Goal: Information Seeking & Learning: Check status

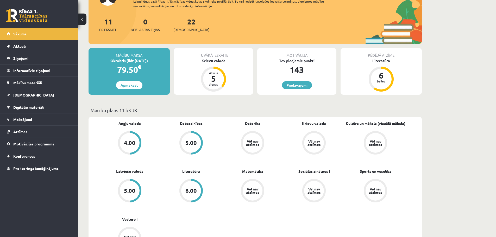
scroll to position [52, 0]
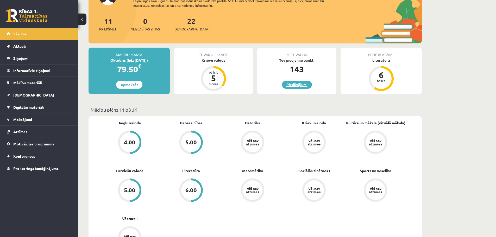
click at [299, 86] on link "Piedāvājumi" at bounding box center [297, 85] width 30 height 8
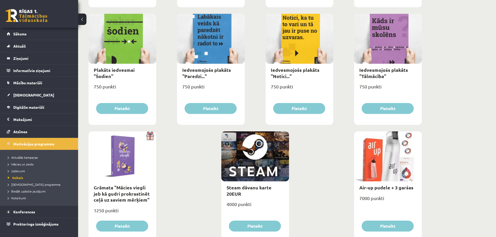
scroll to position [563, 0]
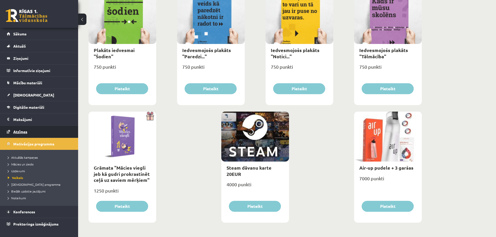
click at [26, 131] on span "Atzīmes" at bounding box center [20, 131] width 14 height 5
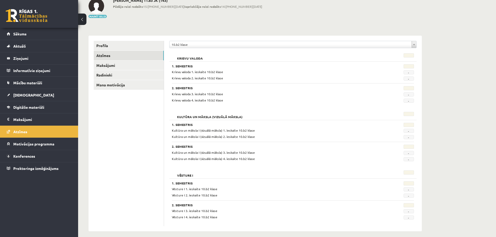
scroll to position [37, 0]
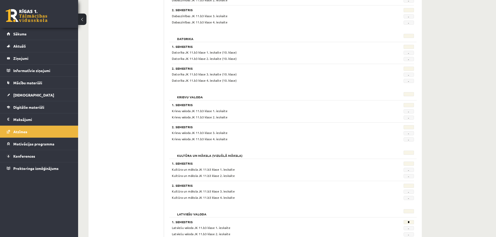
scroll to position [182, 0]
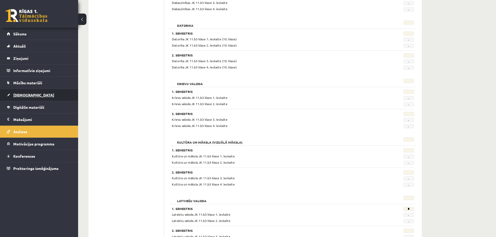
click at [31, 97] on link "[DEMOGRAPHIC_DATA]" at bounding box center [39, 95] width 65 height 12
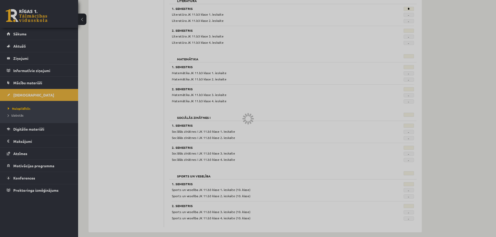
scroll to position [447, 0]
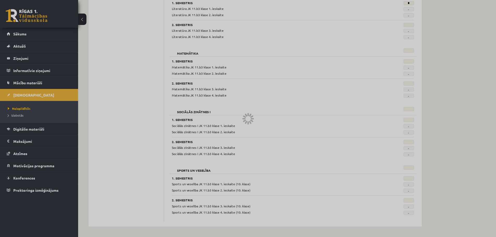
click at [51, 89] on div at bounding box center [248, 118] width 496 height 237
click at [44, 63] on div at bounding box center [248, 118] width 496 height 237
click at [20, 31] on div at bounding box center [248, 118] width 496 height 237
click at [36, 97] on div at bounding box center [248, 118] width 496 height 237
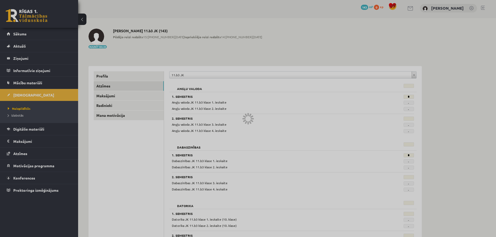
scroll to position [0, 0]
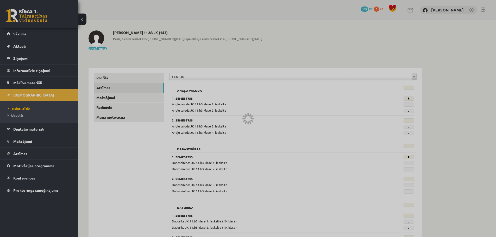
click at [110, 116] on div at bounding box center [248, 118] width 496 height 237
click at [103, 79] on div at bounding box center [248, 118] width 496 height 237
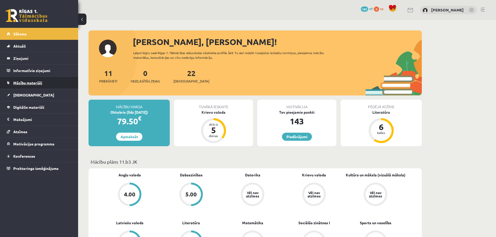
click at [21, 82] on span "Mācību materiāli" at bounding box center [27, 82] width 29 height 5
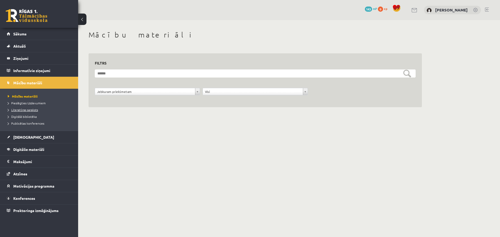
click at [29, 110] on span "Literatūras saraksts" at bounding box center [23, 110] width 30 height 4
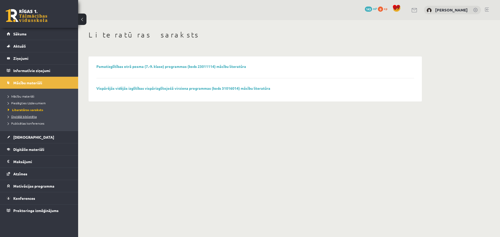
click at [29, 115] on span "Digitālā bibliotēka" at bounding box center [22, 117] width 29 height 4
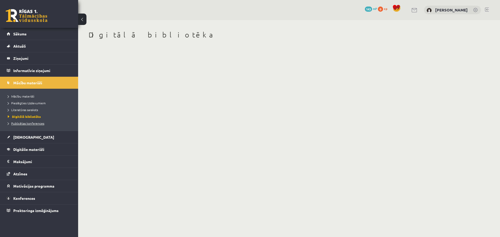
click at [29, 122] on li "Publicētas konferences" at bounding box center [40, 123] width 65 height 7
click at [29, 123] on span "Publicētas konferences" at bounding box center [28, 123] width 40 height 4
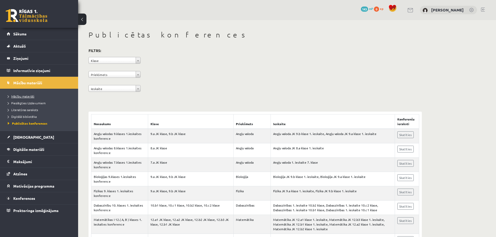
click at [20, 97] on span "Mācību materiāli" at bounding box center [21, 96] width 27 height 4
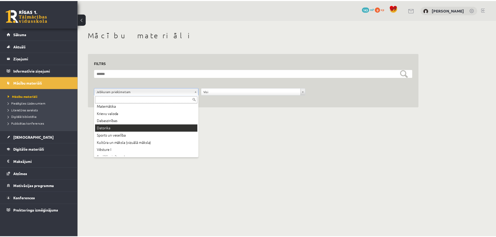
scroll to position [35, 0]
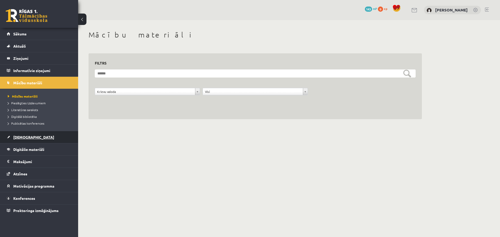
click at [23, 139] on span "[DEMOGRAPHIC_DATA]" at bounding box center [33, 137] width 41 height 5
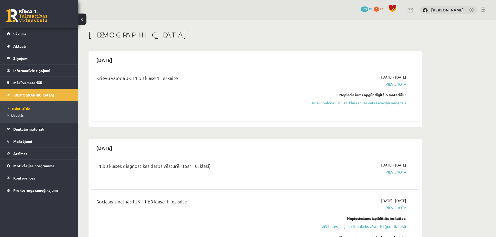
click at [34, 17] on link at bounding box center [27, 15] width 42 height 13
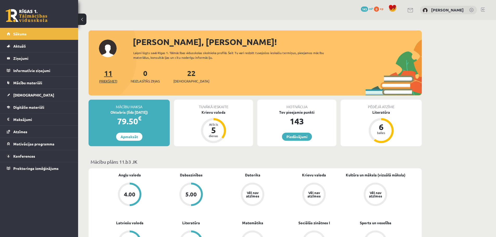
click at [116, 82] on span "Priekšmeti" at bounding box center [108, 81] width 18 height 5
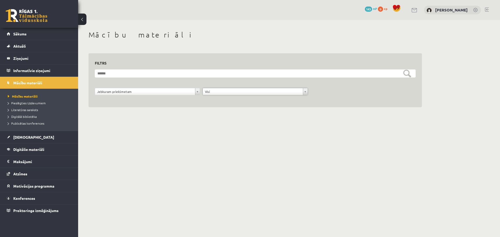
click at [168, 95] on div "Jebkuram priekšmetam" at bounding box center [147, 91] width 105 height 7
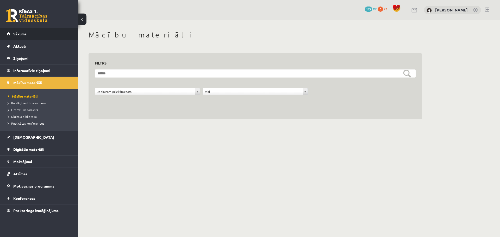
click at [20, 38] on link "Sākums" at bounding box center [39, 34] width 65 height 12
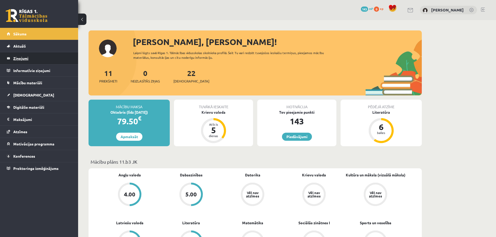
click at [21, 57] on legend "Ziņojumi 0" at bounding box center [42, 58] width 58 height 12
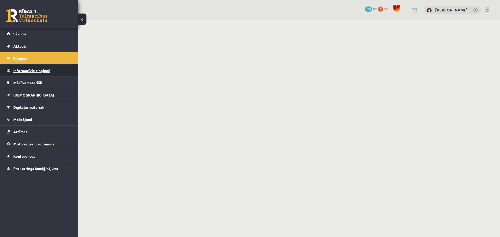
click at [32, 71] on legend "Informatīvie ziņojumi 0" at bounding box center [42, 71] width 58 height 12
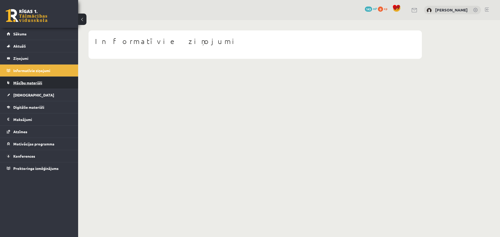
click at [33, 85] on span "Mācību materiāli" at bounding box center [27, 82] width 29 height 5
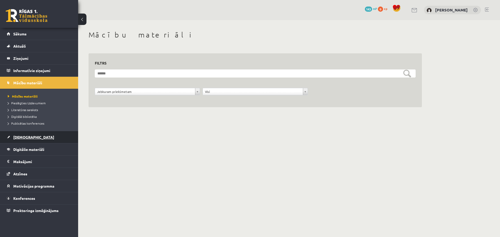
click at [29, 139] on link "[DEMOGRAPHIC_DATA]" at bounding box center [39, 137] width 65 height 12
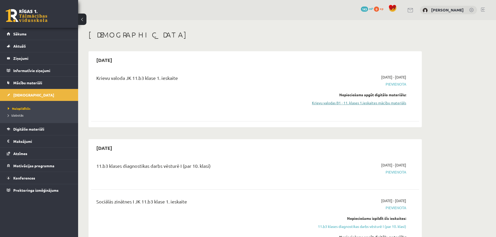
click at [392, 101] on link "Krievu valodas B1 - 11. klases 1.ieskaites mācību materiāls" at bounding box center [357, 102] width 98 height 5
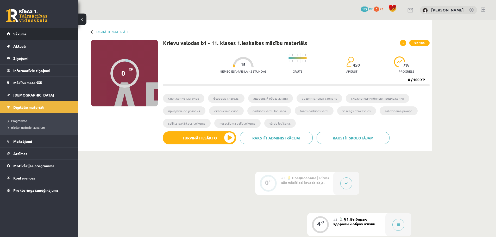
click at [14, 38] on link "Sākums" at bounding box center [39, 34] width 65 height 12
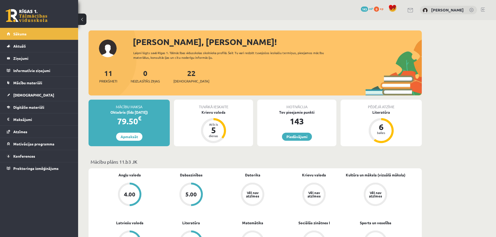
click at [383, 9] on span "xp" at bounding box center [381, 9] width 3 height 4
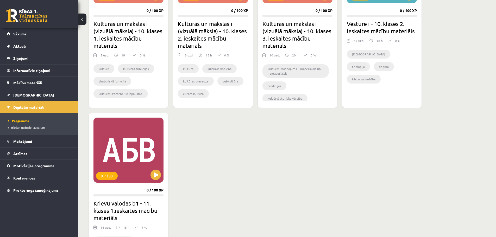
scroll to position [912, 0]
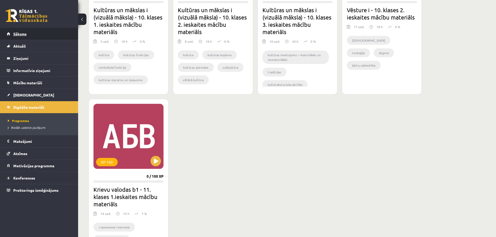
click at [18, 36] on span "Sākums" at bounding box center [19, 34] width 13 height 5
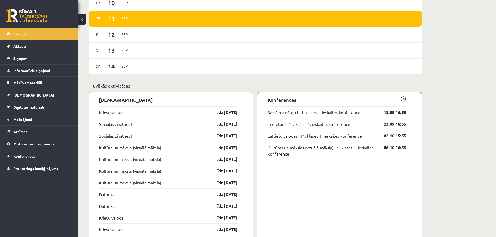
scroll to position [391, 0]
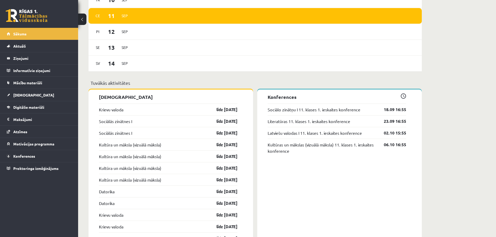
click at [22, 15] on link at bounding box center [27, 15] width 42 height 13
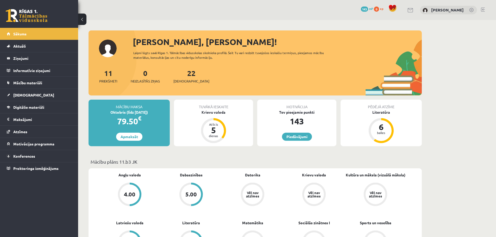
click at [174, 45] on div "[PERSON_NAME], [PERSON_NAME]!" at bounding box center [277, 42] width 289 height 13
click at [455, 13] on div "[PERSON_NAME]" at bounding box center [448, 10] width 57 height 9
click at [450, 11] on link "[PERSON_NAME]" at bounding box center [447, 9] width 33 height 5
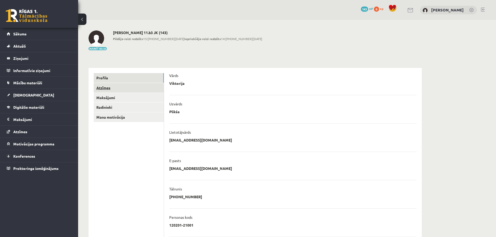
click at [131, 90] on link "Atzīmes" at bounding box center [129, 88] width 70 height 10
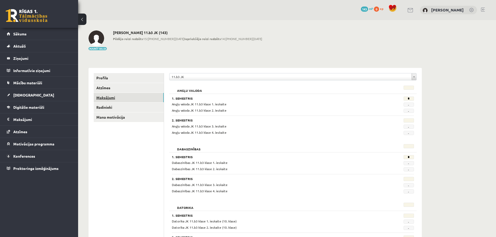
click at [134, 96] on link "Maksājumi" at bounding box center [129, 98] width 70 height 10
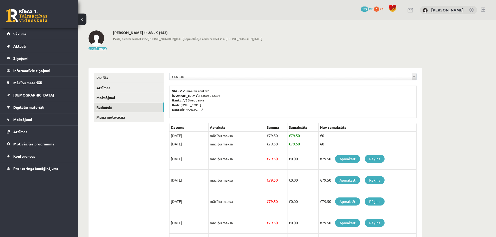
click at [125, 110] on link "Radinieki" at bounding box center [129, 108] width 70 height 10
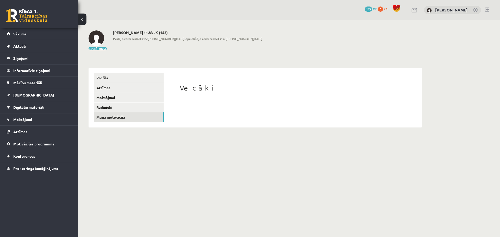
click at [112, 117] on link "Mana motivācija" at bounding box center [129, 118] width 70 height 10
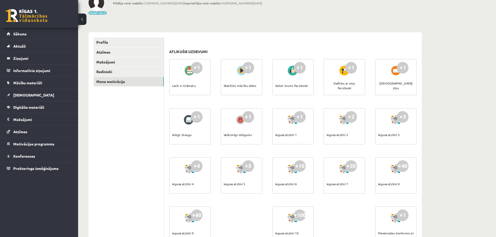
scroll to position [3, 0]
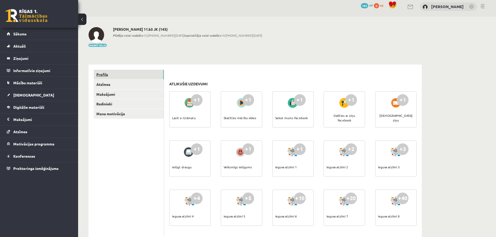
click at [134, 77] on link "Profils" at bounding box center [129, 75] width 70 height 10
